Goal: Task Accomplishment & Management: Understand process/instructions

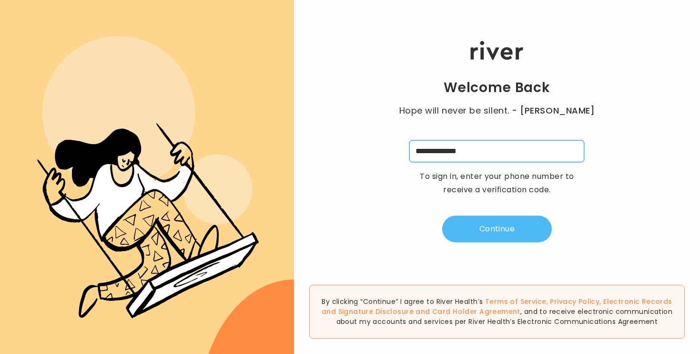
type input "**********"
click at [499, 238] on button "Continue" at bounding box center [498, 229] width 110 height 27
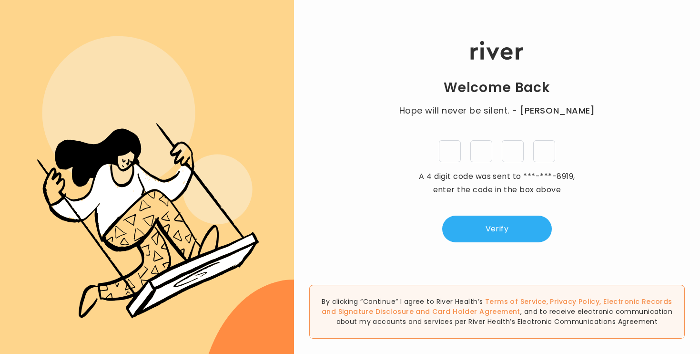
type input "*"
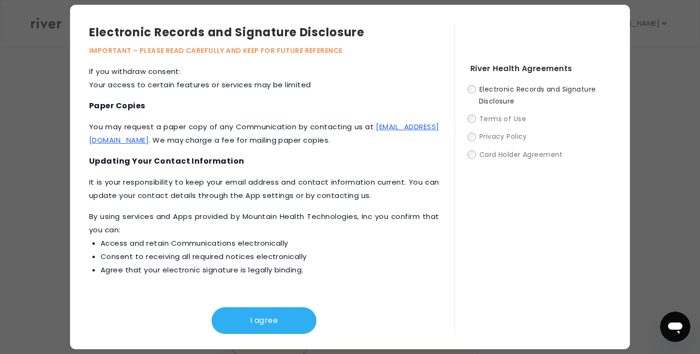
scroll to position [457, 0]
click at [253, 319] on button "I agree" at bounding box center [264, 320] width 105 height 27
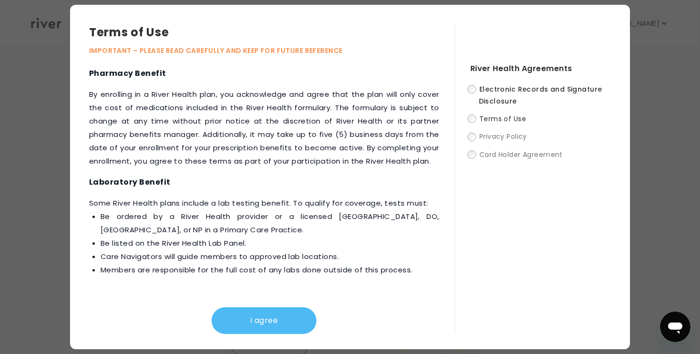
scroll to position [1321, 0]
click at [254, 320] on button "I agree" at bounding box center [264, 320] width 105 height 27
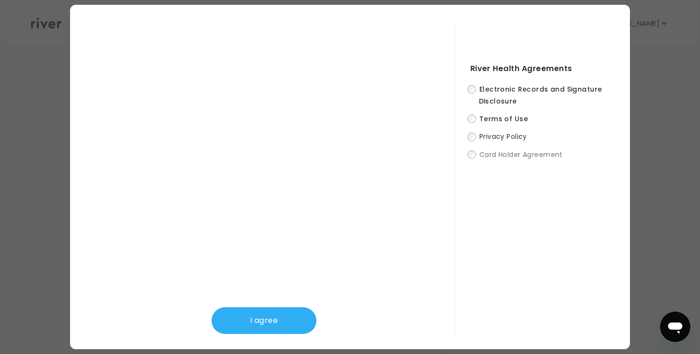
scroll to position [206, 0]
click at [276, 319] on button "I agree" at bounding box center [264, 320] width 105 height 27
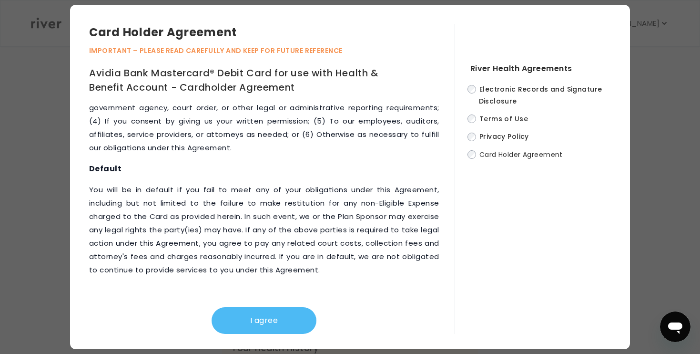
scroll to position [4920, 0]
click at [289, 321] on button "I agree" at bounding box center [264, 320] width 105 height 27
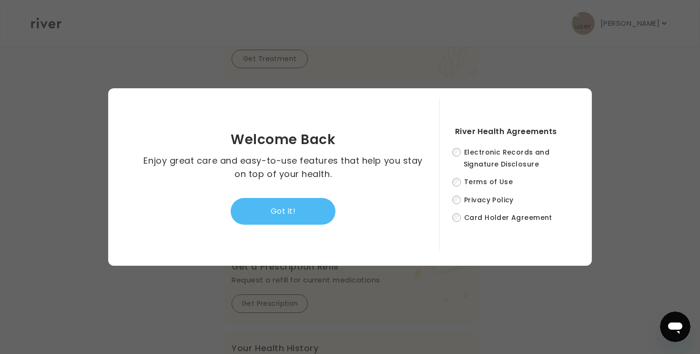
click at [324, 213] on button "Got it!" at bounding box center [283, 211] width 105 height 27
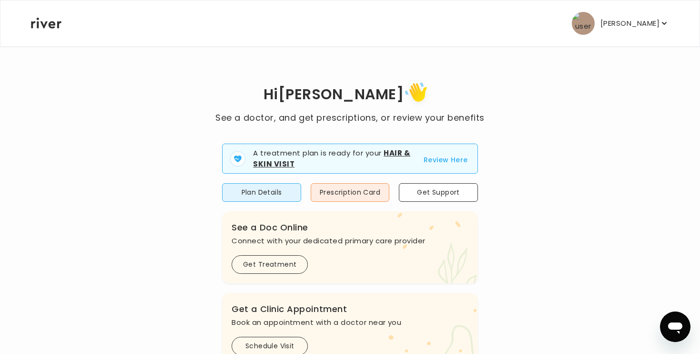
scroll to position [0, 0]
click at [462, 160] on button "Review Here" at bounding box center [446, 159] width 44 height 11
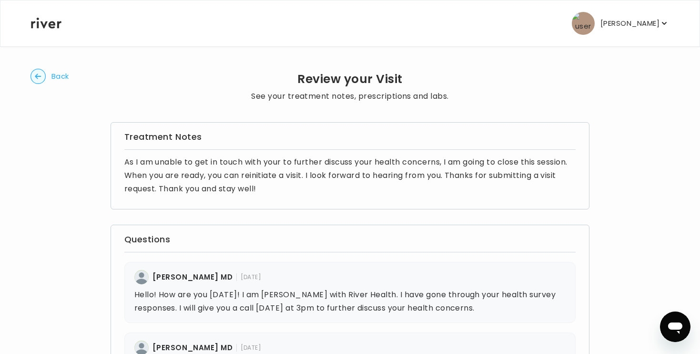
click at [55, 79] on span "Back" at bounding box center [60, 76] width 18 height 13
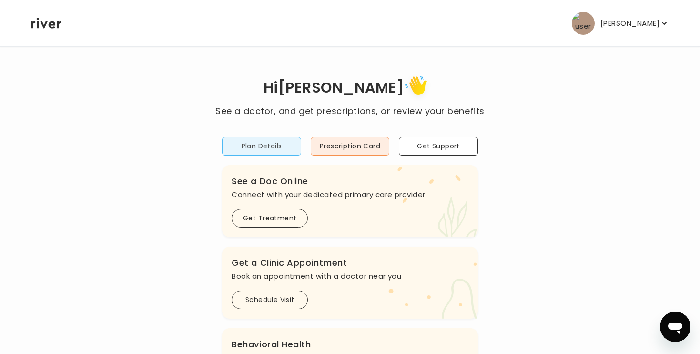
click at [258, 148] on button "Plan Details" at bounding box center [261, 146] width 79 height 19
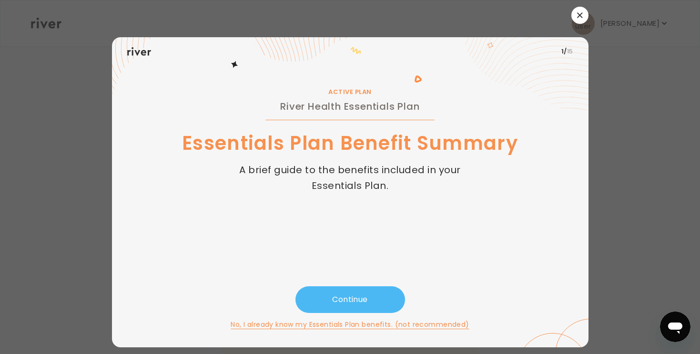
click at [352, 296] on button "Continue" at bounding box center [351, 299] width 110 height 27
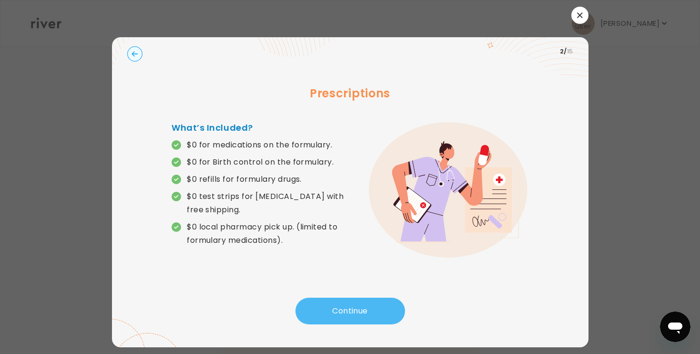
click at [353, 305] on button "Continue" at bounding box center [351, 311] width 110 height 27
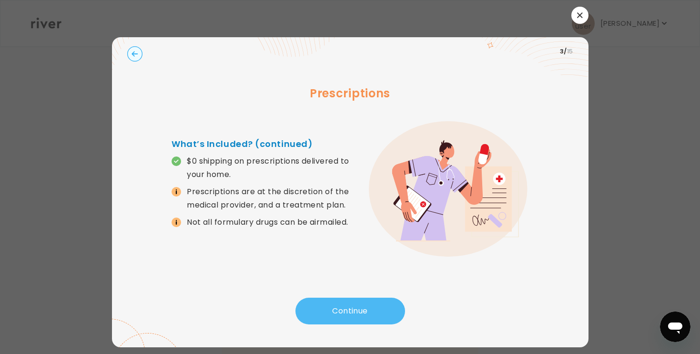
click at [353, 304] on button "Continue" at bounding box center [351, 311] width 110 height 27
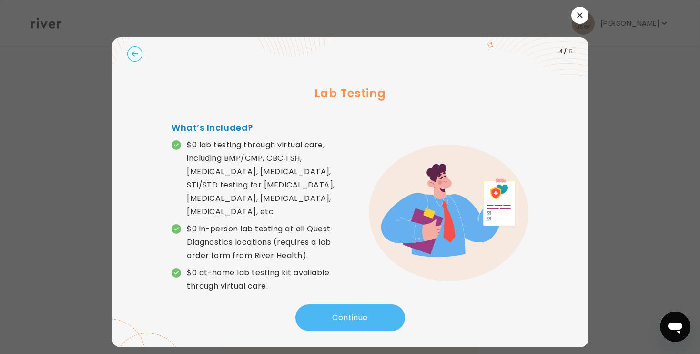
click at [353, 305] on button "Continue" at bounding box center [351, 317] width 110 height 27
